Goal: Transaction & Acquisition: Purchase product/service

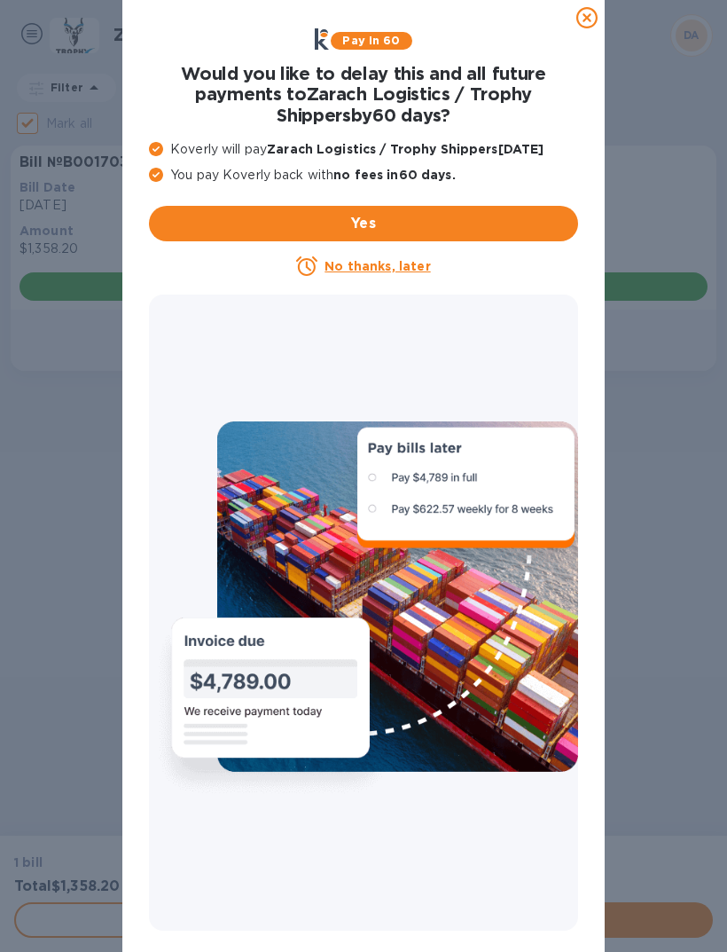
click at [589, 17] on icon at bounding box center [586, 17] width 21 height 21
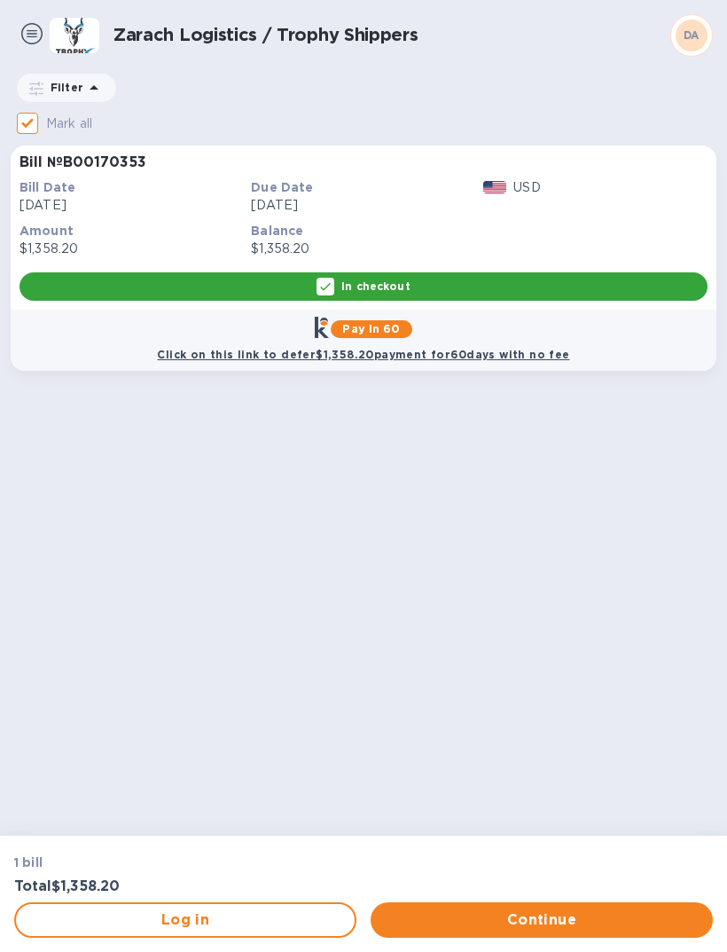
click at [518, 921] on span "Continue" at bounding box center [542, 919] width 314 height 21
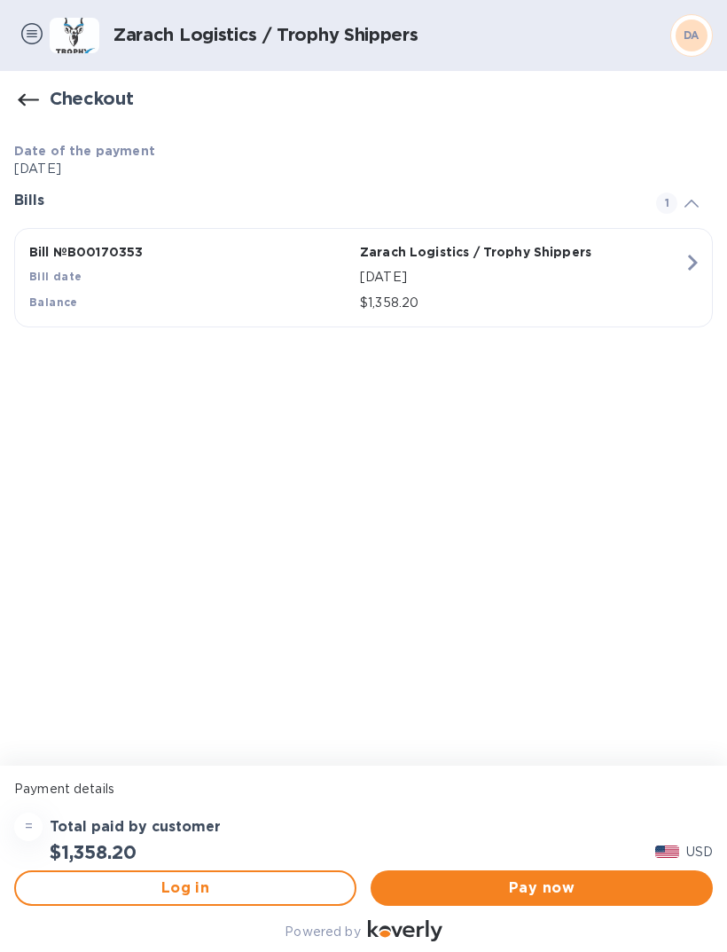
click at [506, 878] on span "Pay now" at bounding box center [542, 887] width 314 height 21
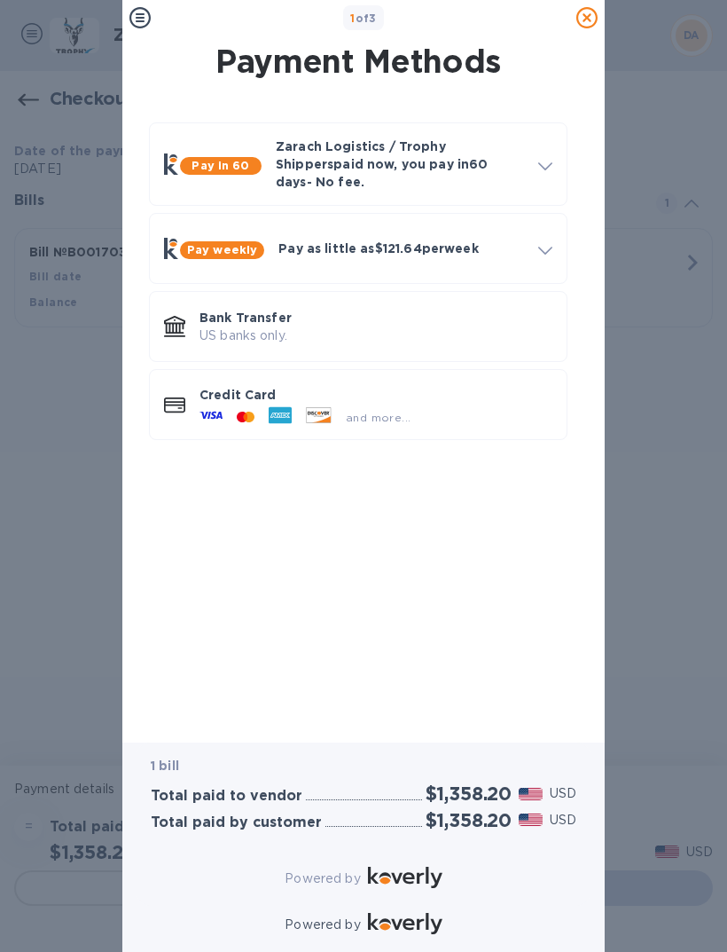
click at [230, 404] on div "and more..." at bounding box center [304, 417] width 225 height 27
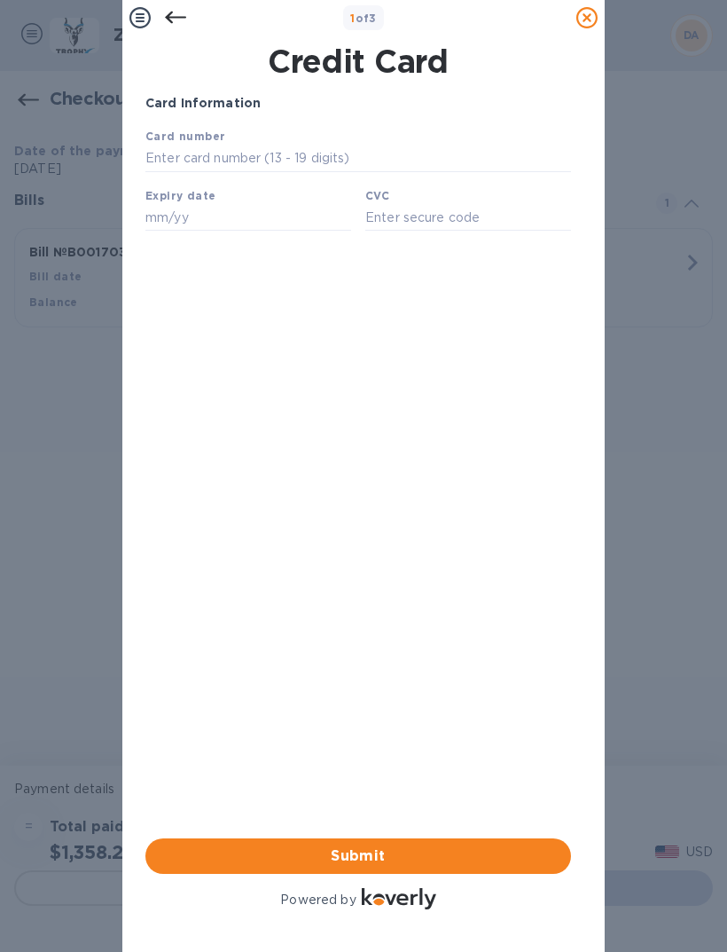
click at [214, 126] on div "Your browser does not support iframes" at bounding box center [358, 181] width 440 height 122
click at [210, 169] on input "text" at bounding box center [358, 158] width 426 height 27
type input "[CREDIT_CARD_NUMBER]"
click at [200, 221] on input "text" at bounding box center [248, 217] width 206 height 27
type input "08/28"
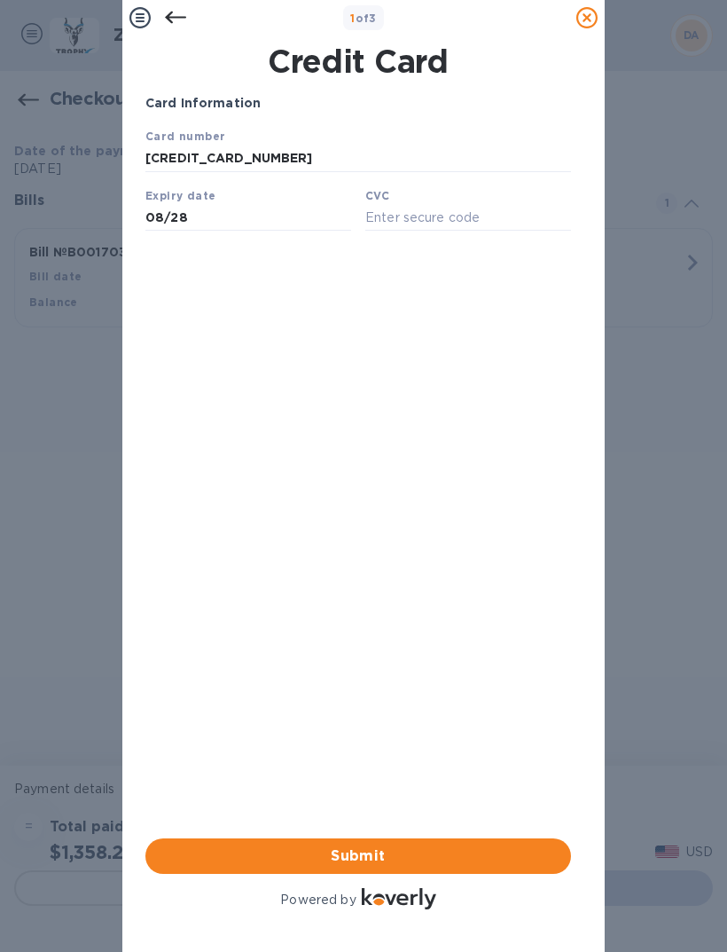
click at [425, 206] on input "text" at bounding box center [468, 217] width 206 height 27
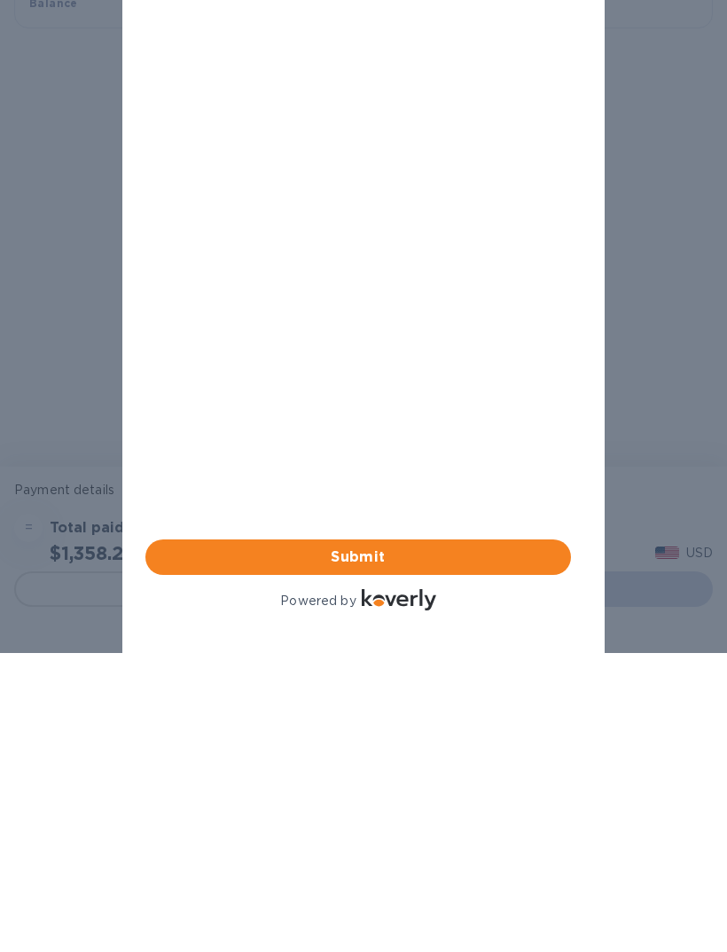
click at [361, 546] on span "Submit" at bounding box center [358, 556] width 397 height 21
type input "812"
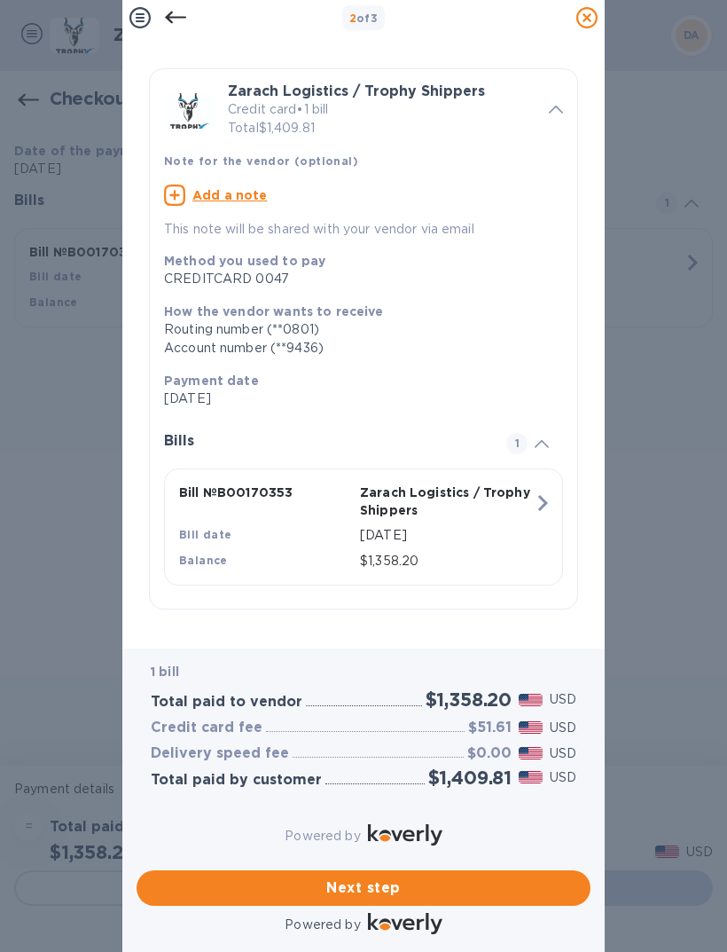
scroll to position [14, 0]
click at [387, 876] on button "Next step" at bounding box center [364, 887] width 454 height 35
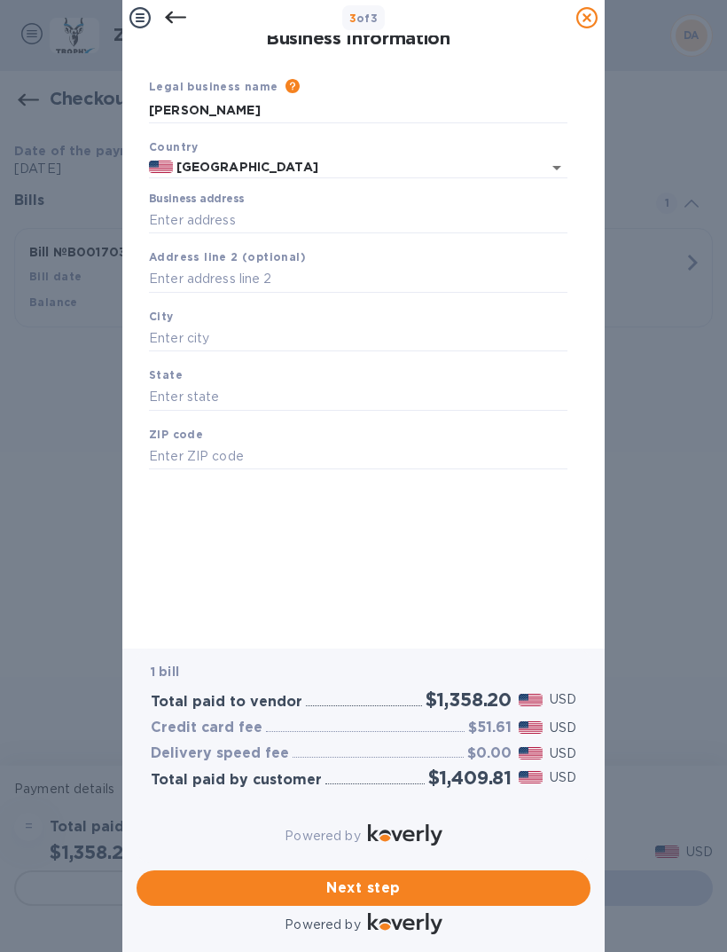
click at [220, 208] on input "Business address" at bounding box center [358, 220] width 419 height 27
type input "[STREET_ADDRESS]"
type input "[PERSON_NAME]"
type input "NY"
type input "14467"
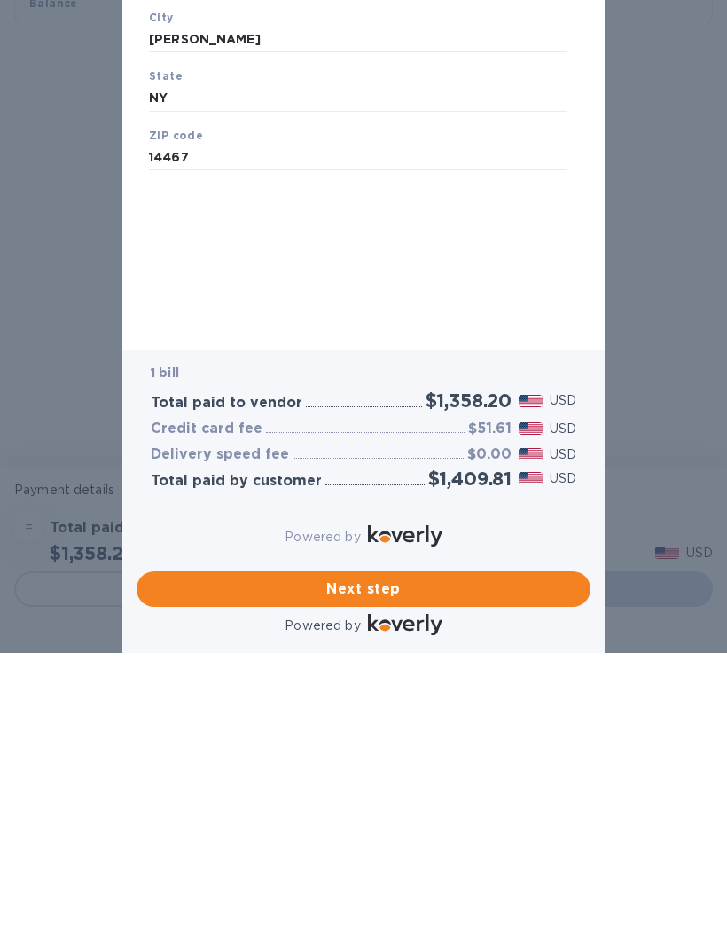
click at [361, 584] on span "Next step" at bounding box center [364, 588] width 426 height 21
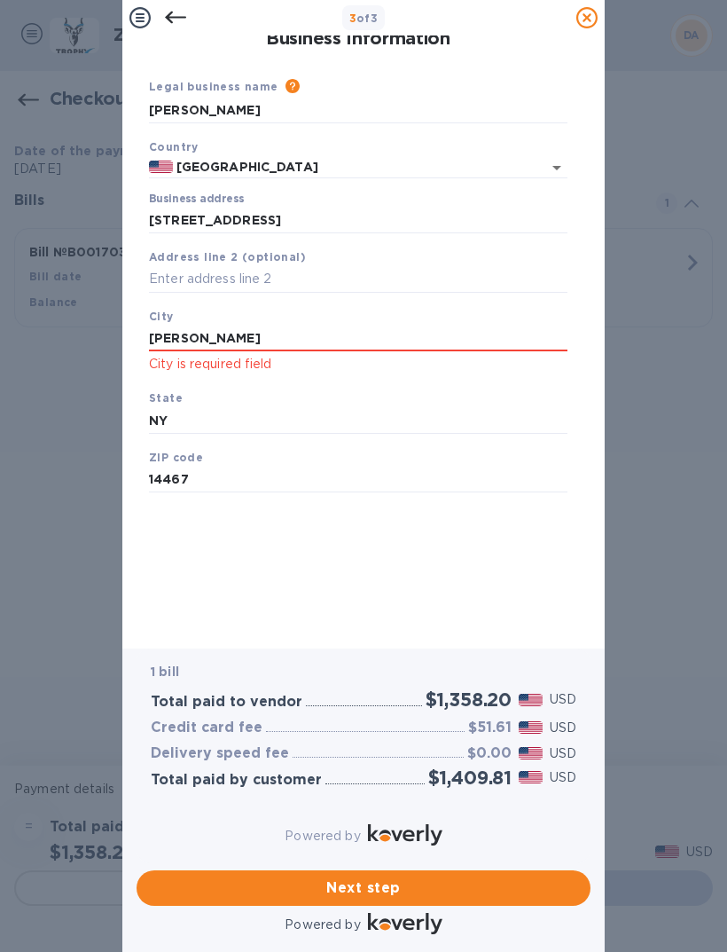
click at [240, 339] on input "[PERSON_NAME]" at bounding box center [358, 338] width 419 height 27
type input "H"
type input "[PERSON_NAME]"
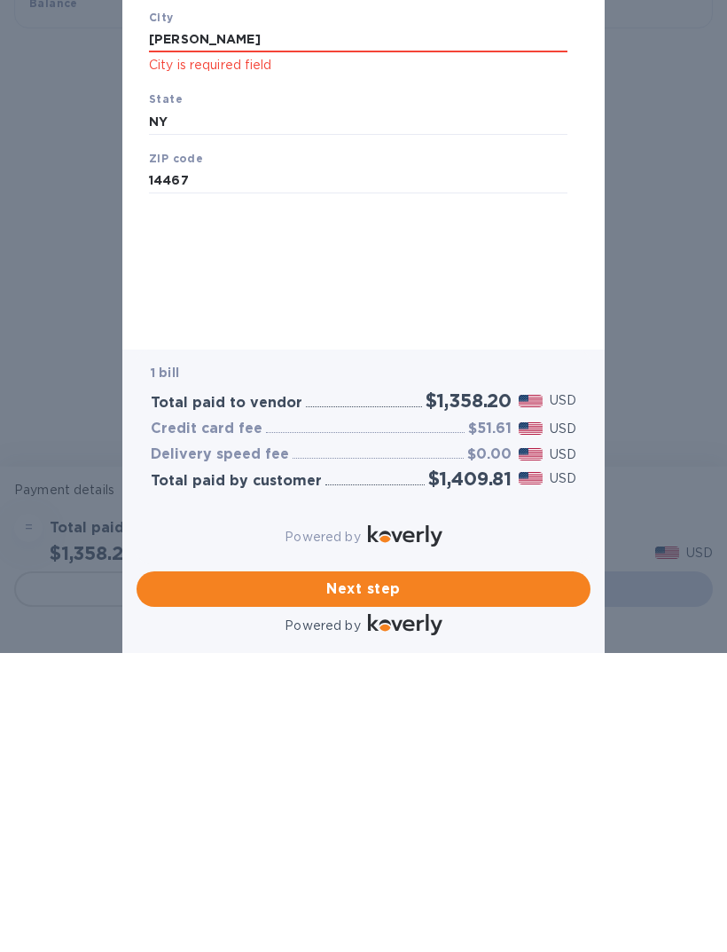
click at [371, 589] on span "Next step" at bounding box center [364, 588] width 426 height 21
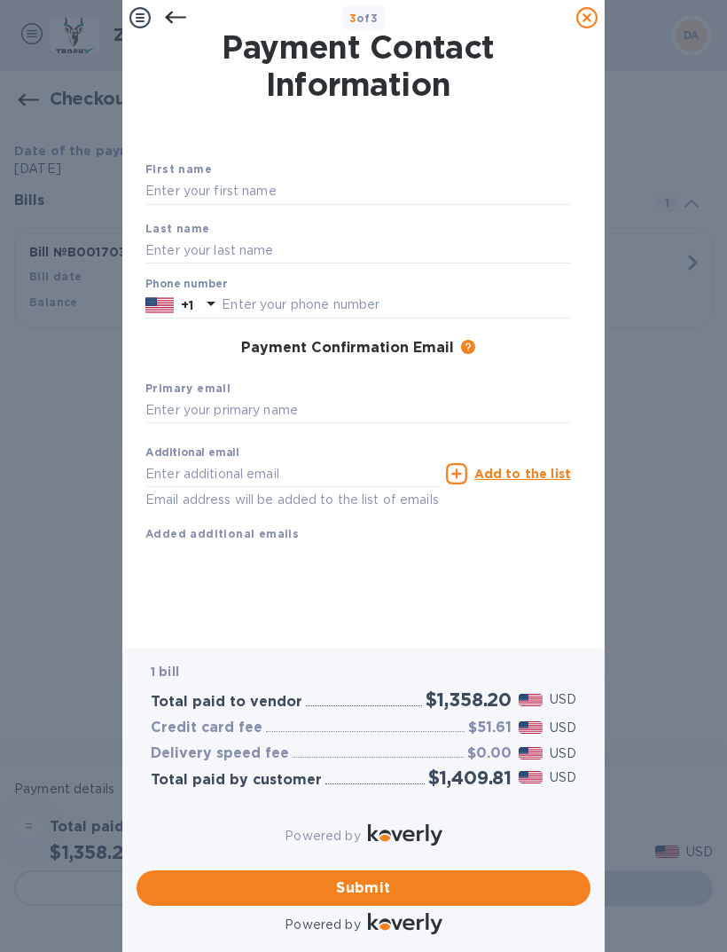
click at [268, 405] on input "text" at bounding box center [358, 410] width 426 height 27
type input "[EMAIL_ADDRESS][DOMAIN_NAME]"
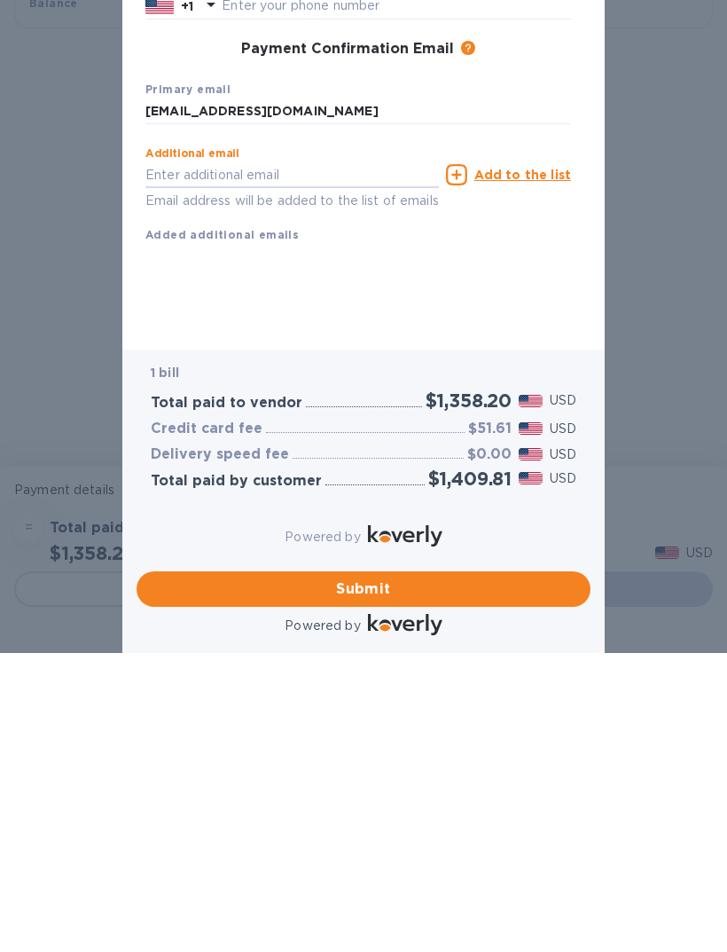
click at [385, 581] on span "Submit" at bounding box center [364, 588] width 426 height 21
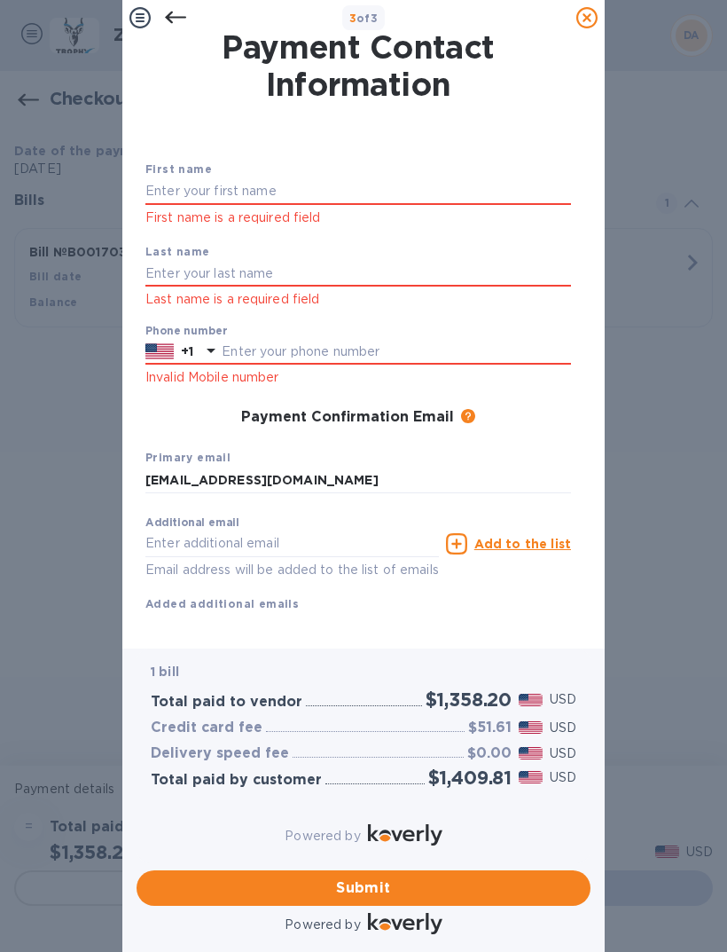
click at [252, 280] on input "text" at bounding box center [358, 274] width 426 height 27
type input "[PERSON_NAME]"
click at [225, 194] on input "text" at bounding box center [358, 191] width 426 height 27
type input "Desi"
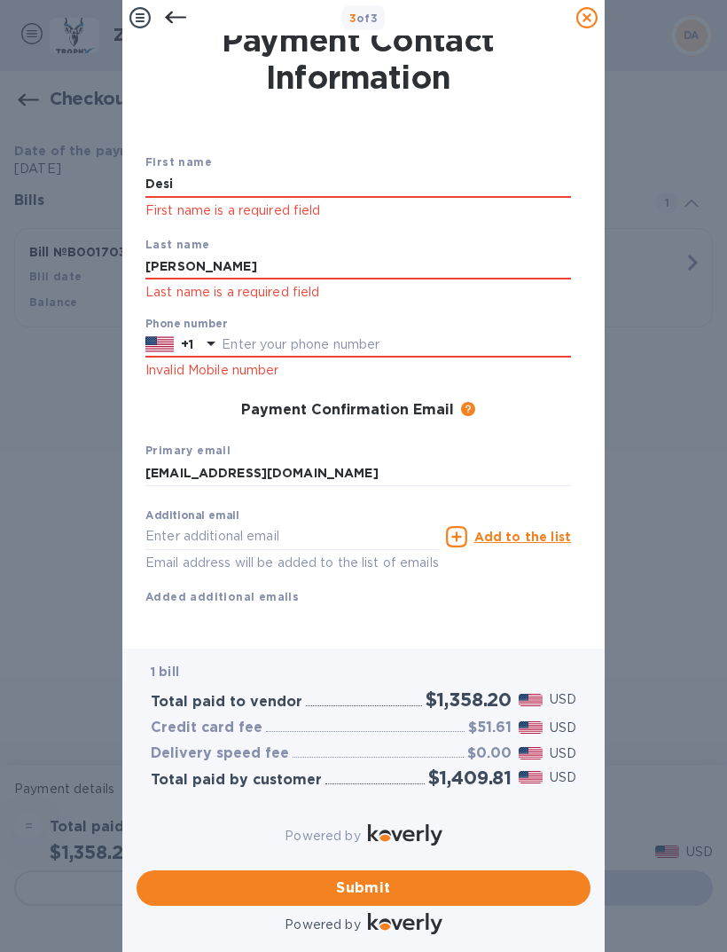
scroll to position [5, 0]
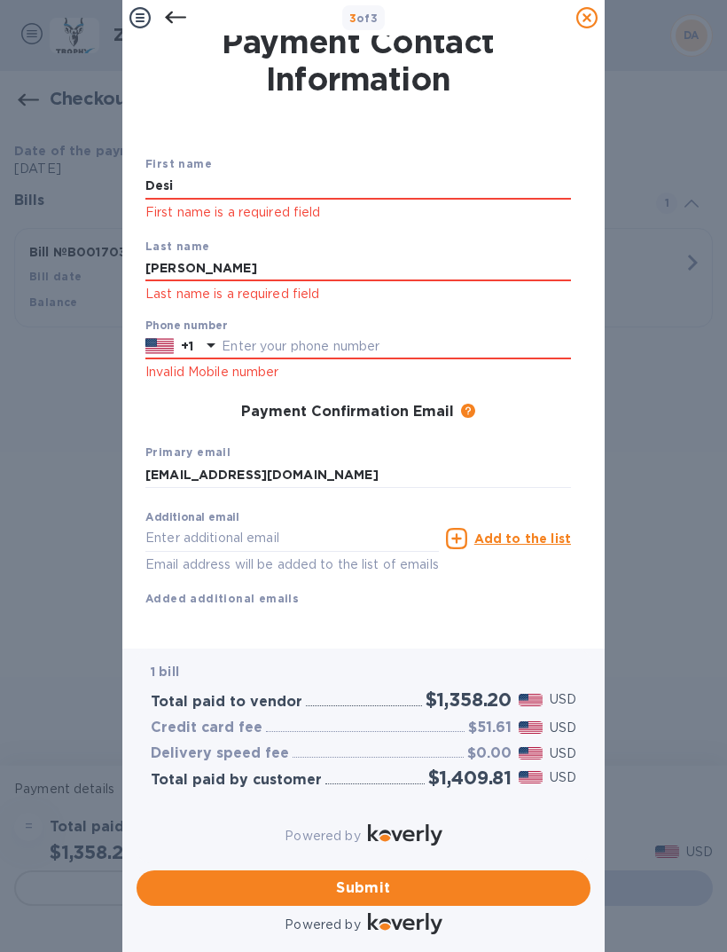
click at [495, 624] on div "First name Desi First name is a required field Last name [PERSON_NAME] Last nam…" at bounding box center [358, 395] width 426 height 482
click at [373, 886] on span "Submit" at bounding box center [364, 887] width 426 height 21
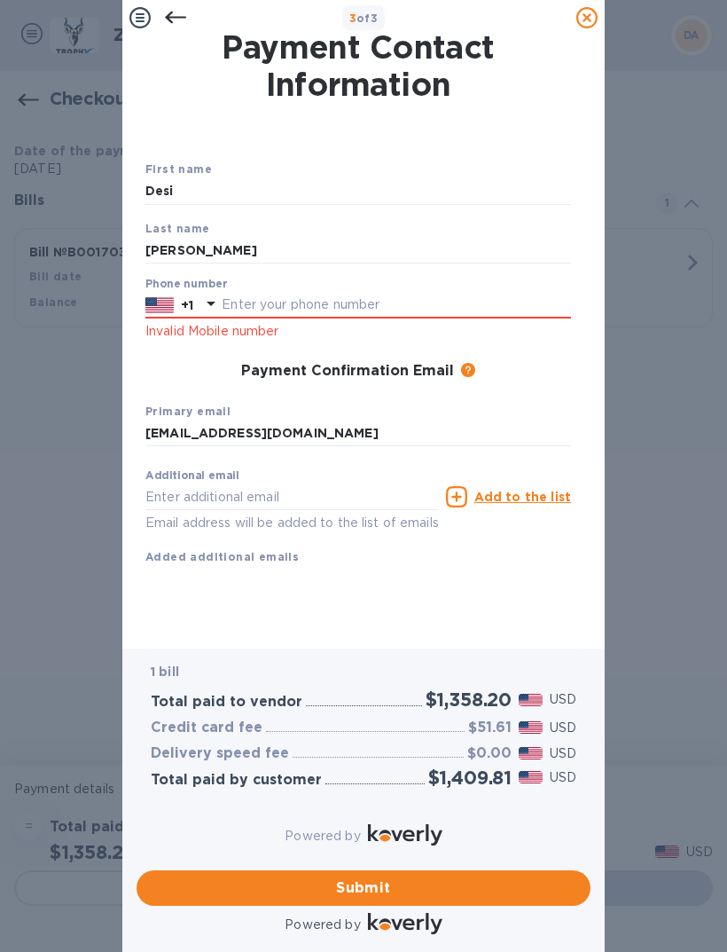
scroll to position [0, 0]
click at [259, 303] on input "text" at bounding box center [396, 305] width 349 height 27
type input "5857271750"
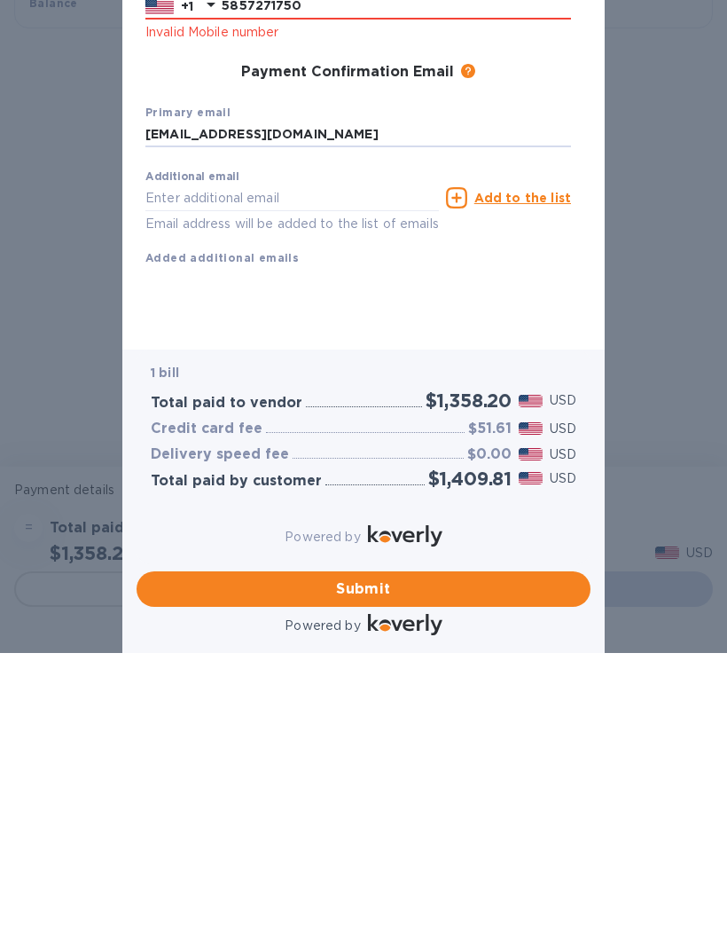
click at [385, 579] on span "Submit" at bounding box center [364, 588] width 426 height 21
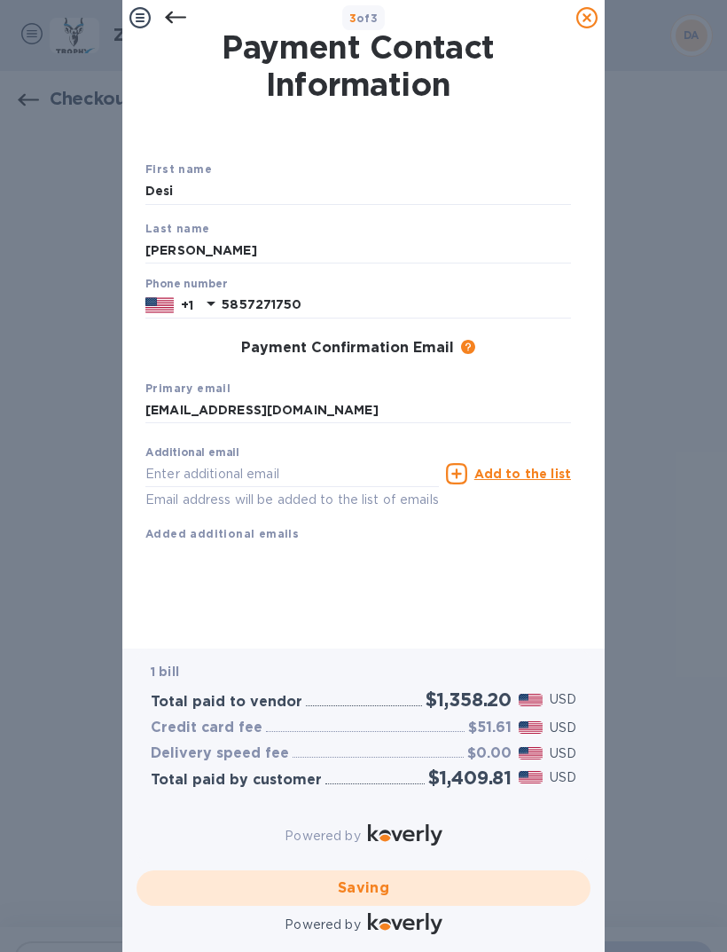
checkbox input "false"
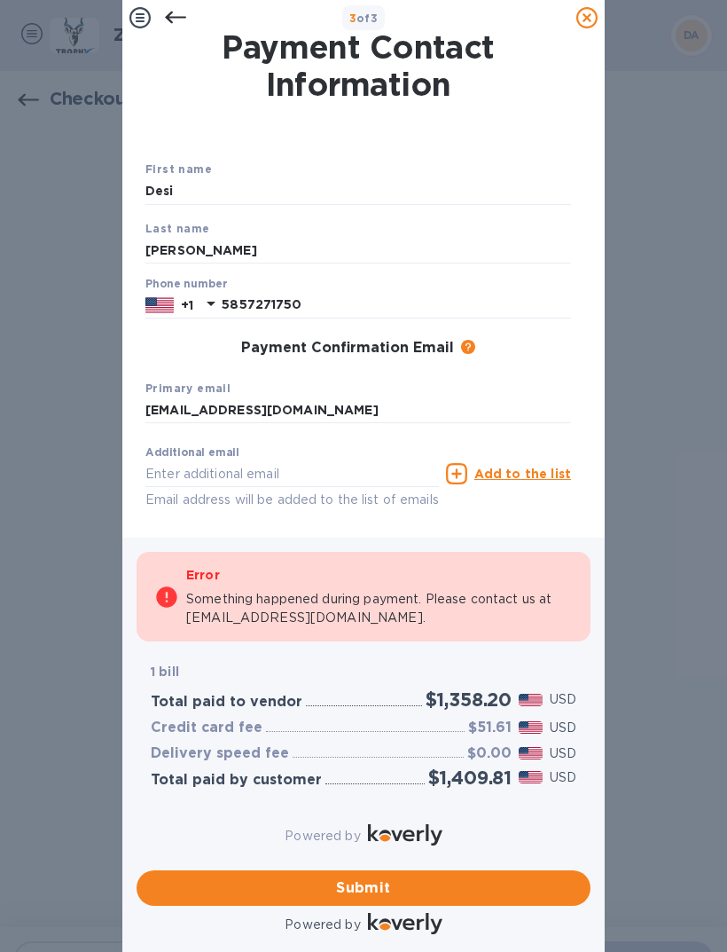
click at [253, 197] on input "Desi" at bounding box center [358, 191] width 426 height 27
type input "D"
type input "Desi"
click at [211, 247] on input "[PERSON_NAME]" at bounding box center [358, 250] width 426 height 27
type input "A"
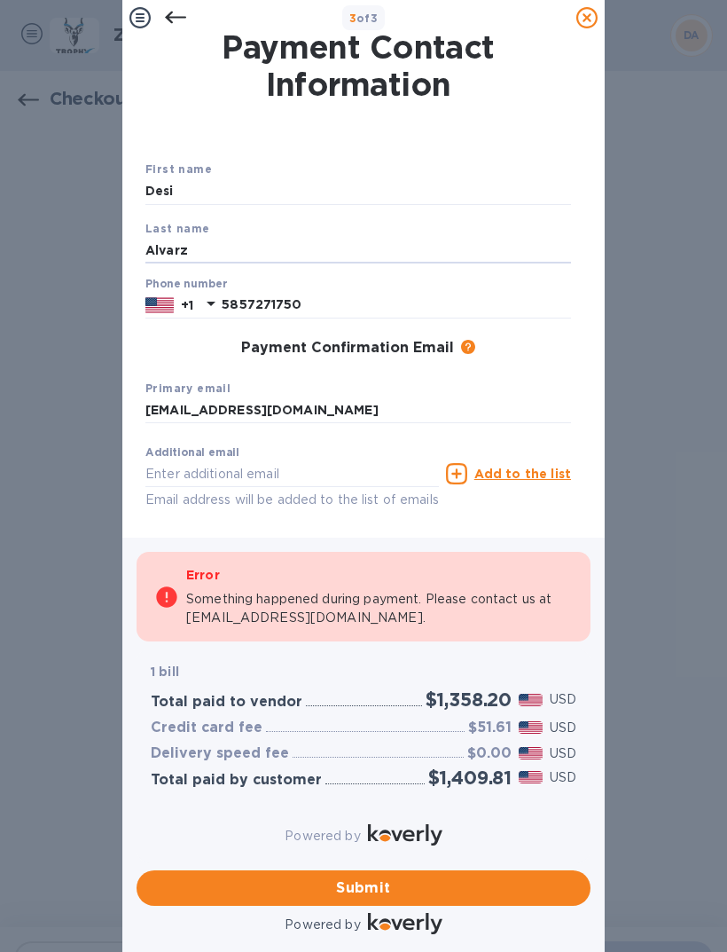
type input "Alvarz"
click at [205, 190] on input "Desi" at bounding box center [358, 191] width 426 height 27
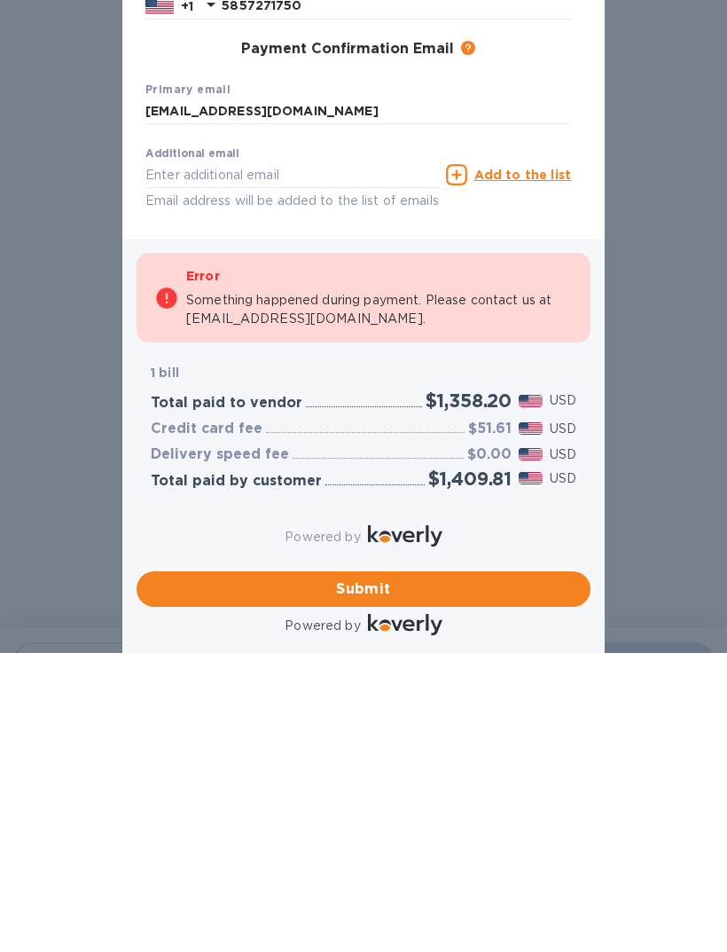
type input "[PERSON_NAME]"
click at [353, 580] on span "Submit" at bounding box center [364, 588] width 426 height 21
